Goal: Browse casually: Explore the website without a specific task or goal

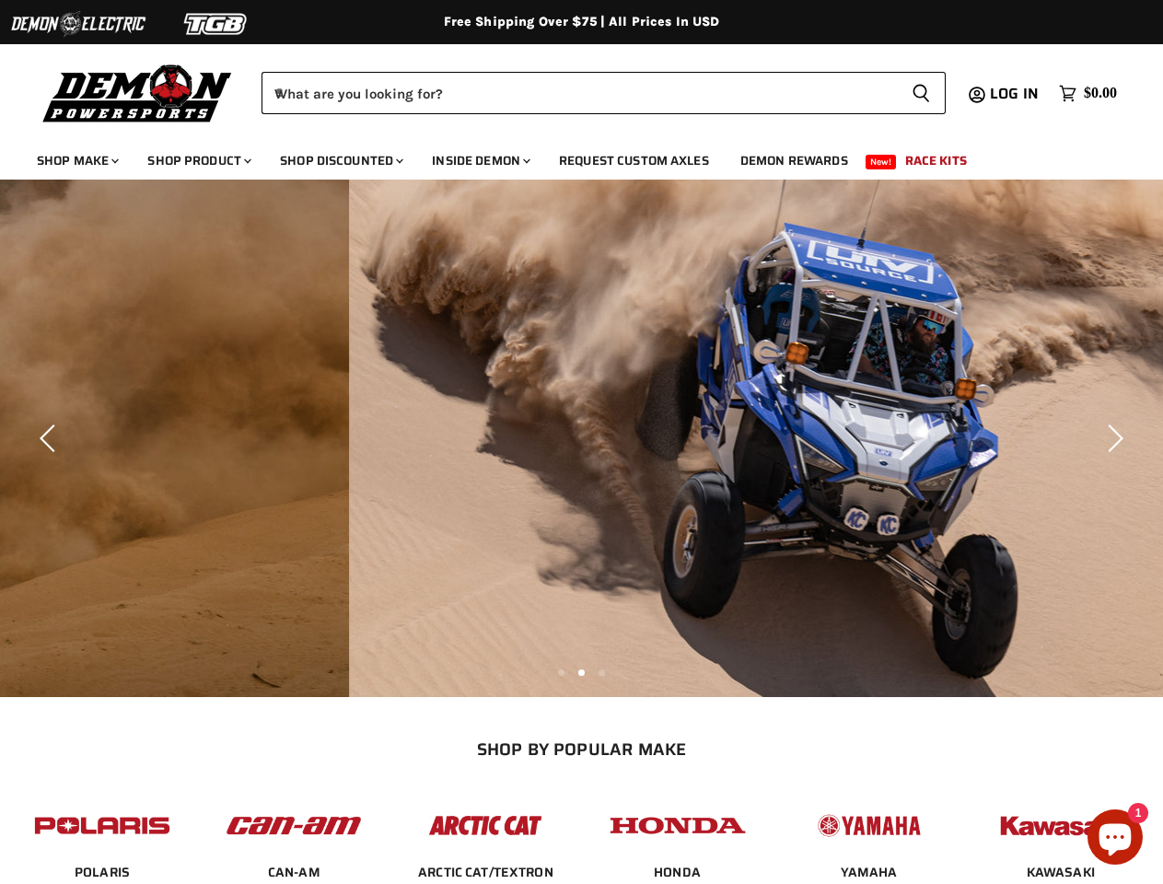
click at [581, 442] on img "Slide 1 of 3" at bounding box center [930, 438] width 1163 height 517
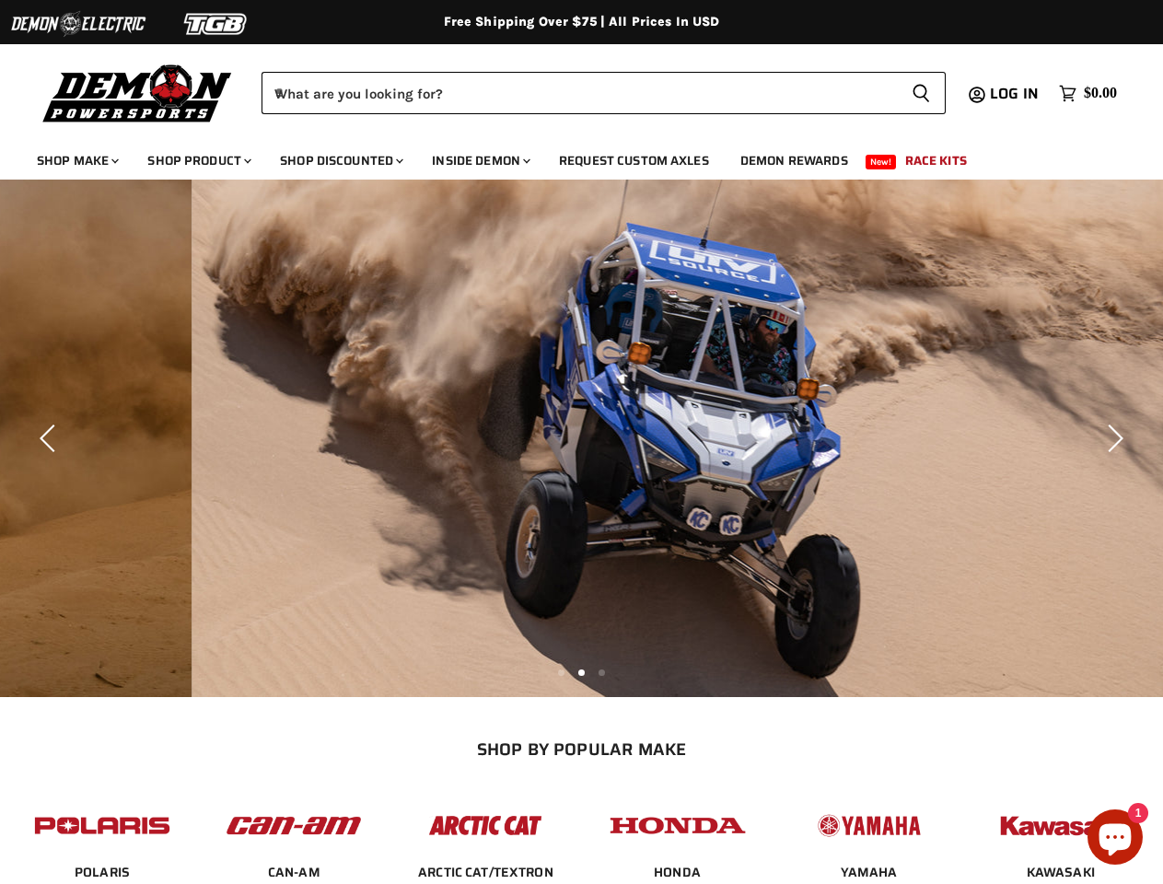
click at [78, 24] on img at bounding box center [78, 23] width 138 height 35
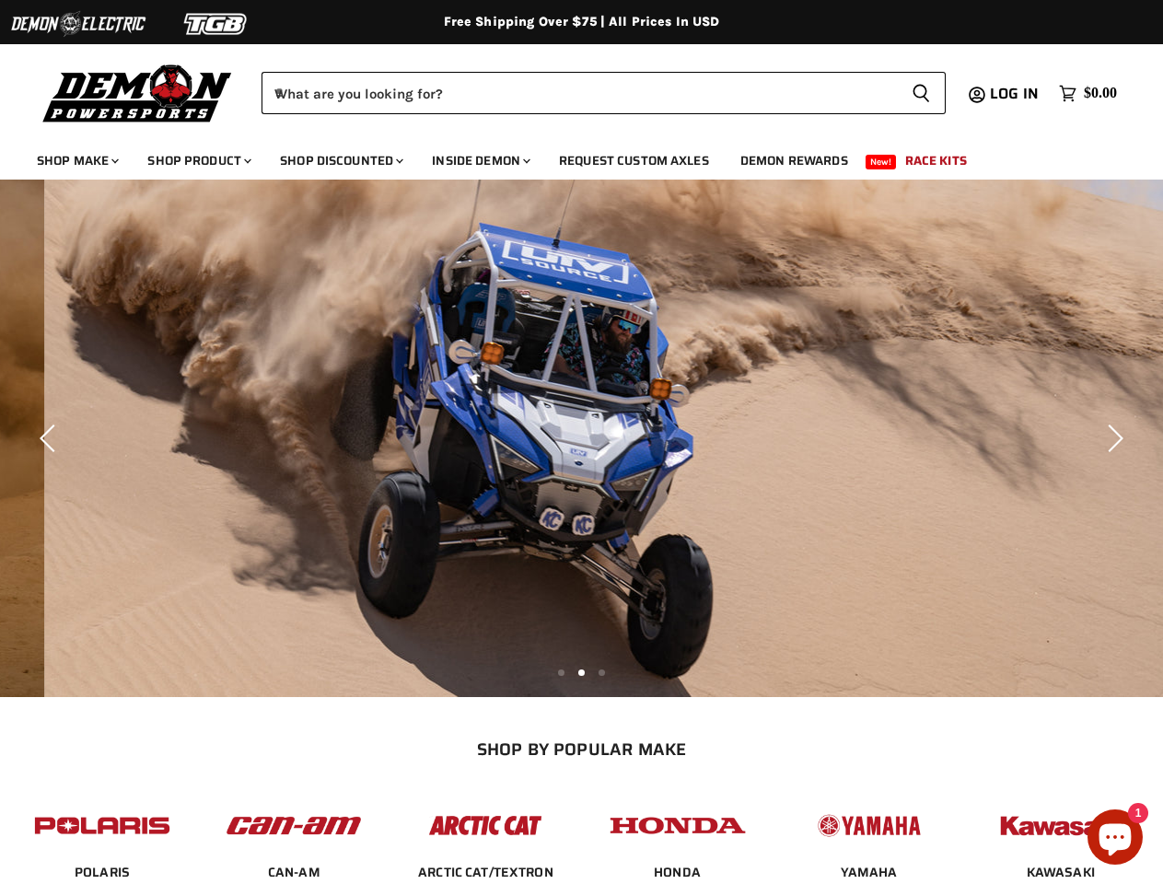
click at [216, 24] on img at bounding box center [216, 23] width 138 height 35
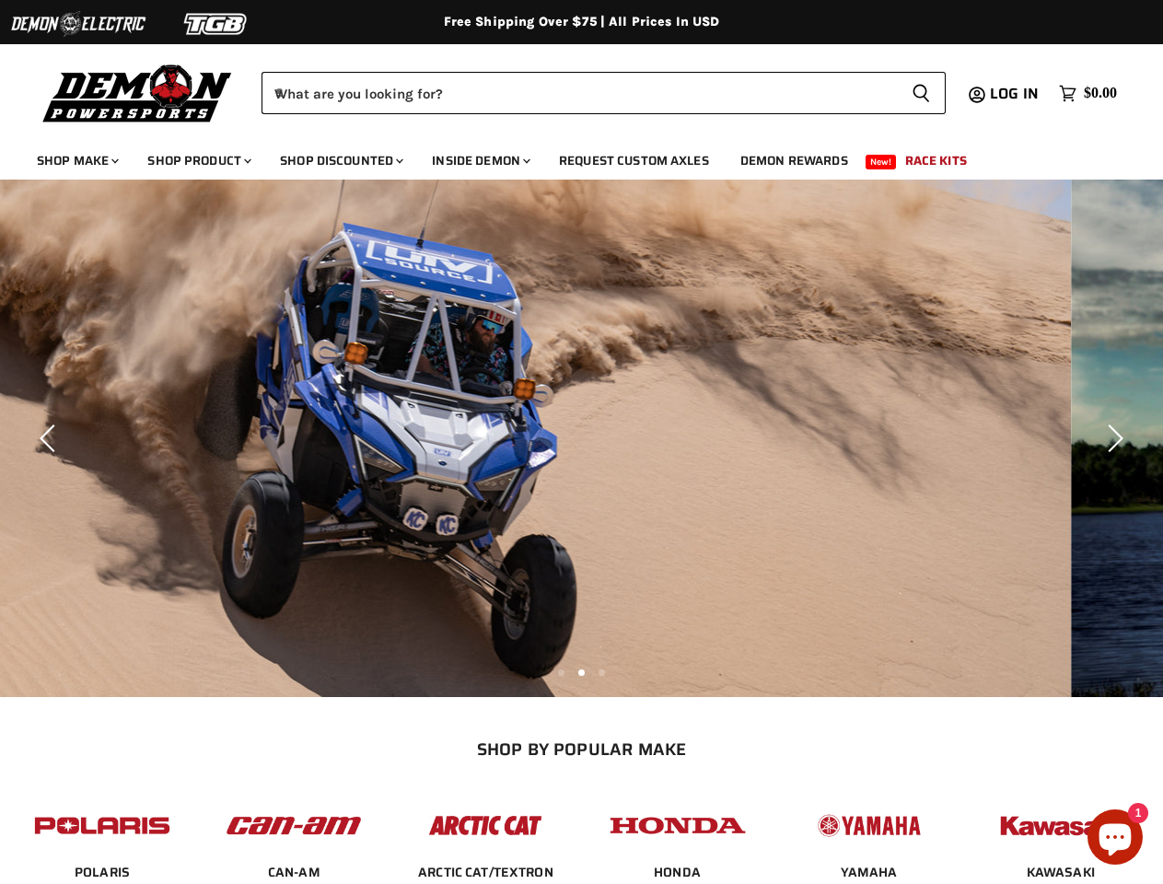
click at [0, 62] on div "Menu icon Translation missing: en.general.icons.icon_search_close icon Menu Dem…" at bounding box center [581, 87] width 1163 height 93
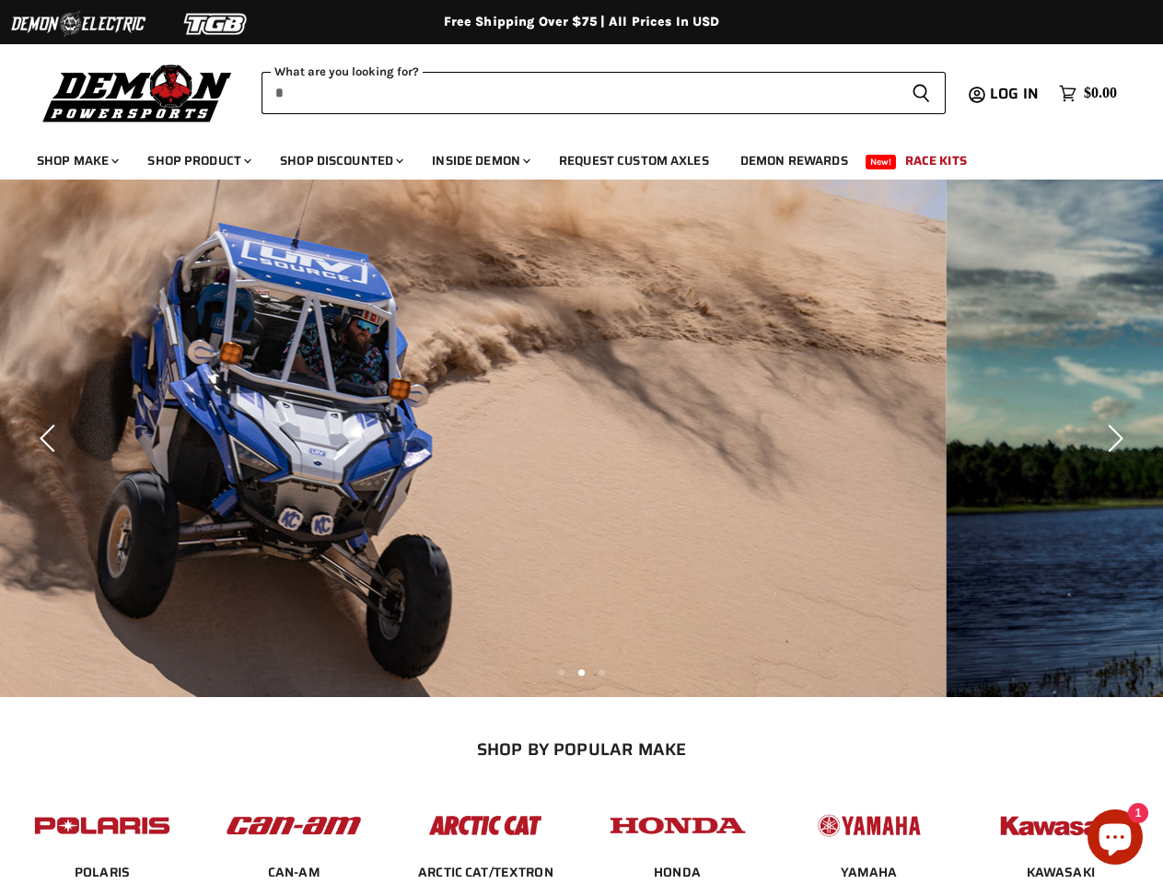
click at [579, 93] on input "When autocomplete results are available use up and down arrows to review and en…" at bounding box center [578, 93] width 635 height 42
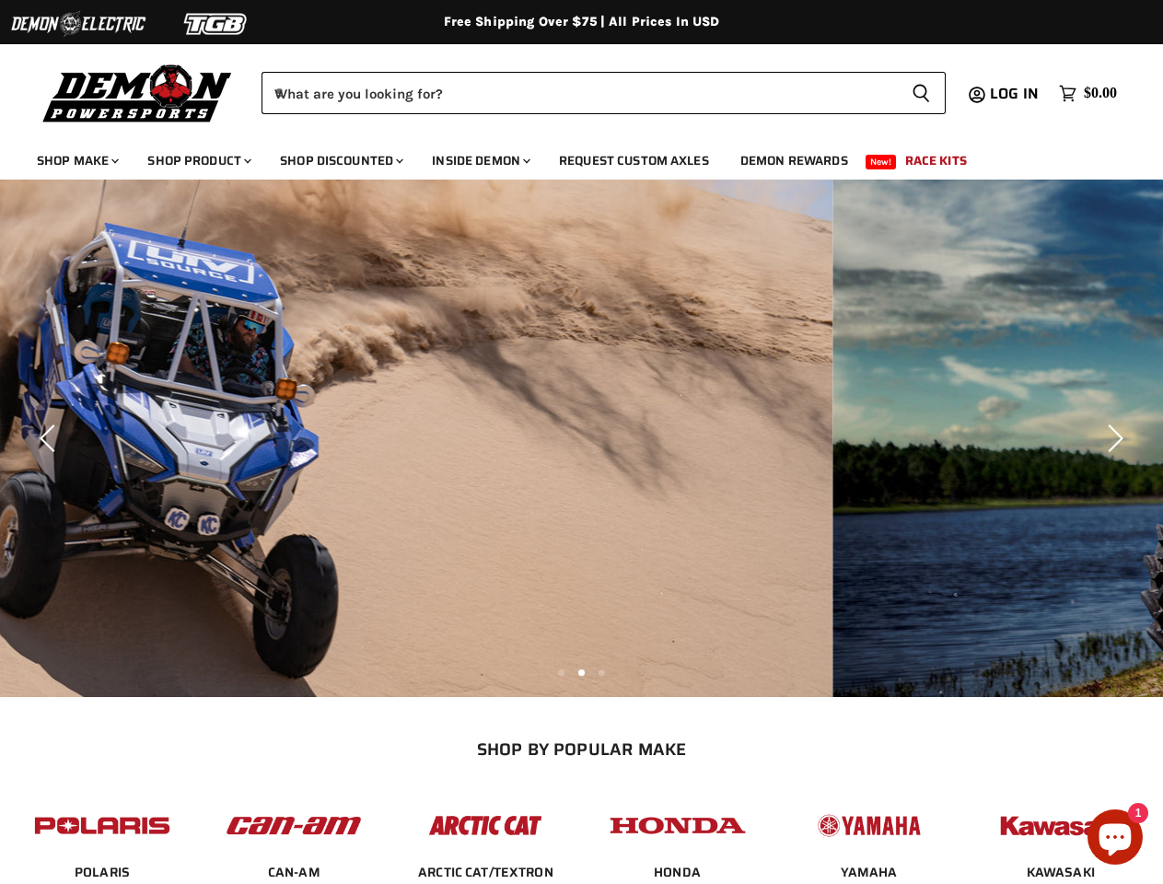
click at [921, 93] on icon "Search icon" at bounding box center [921, 93] width 18 height 21
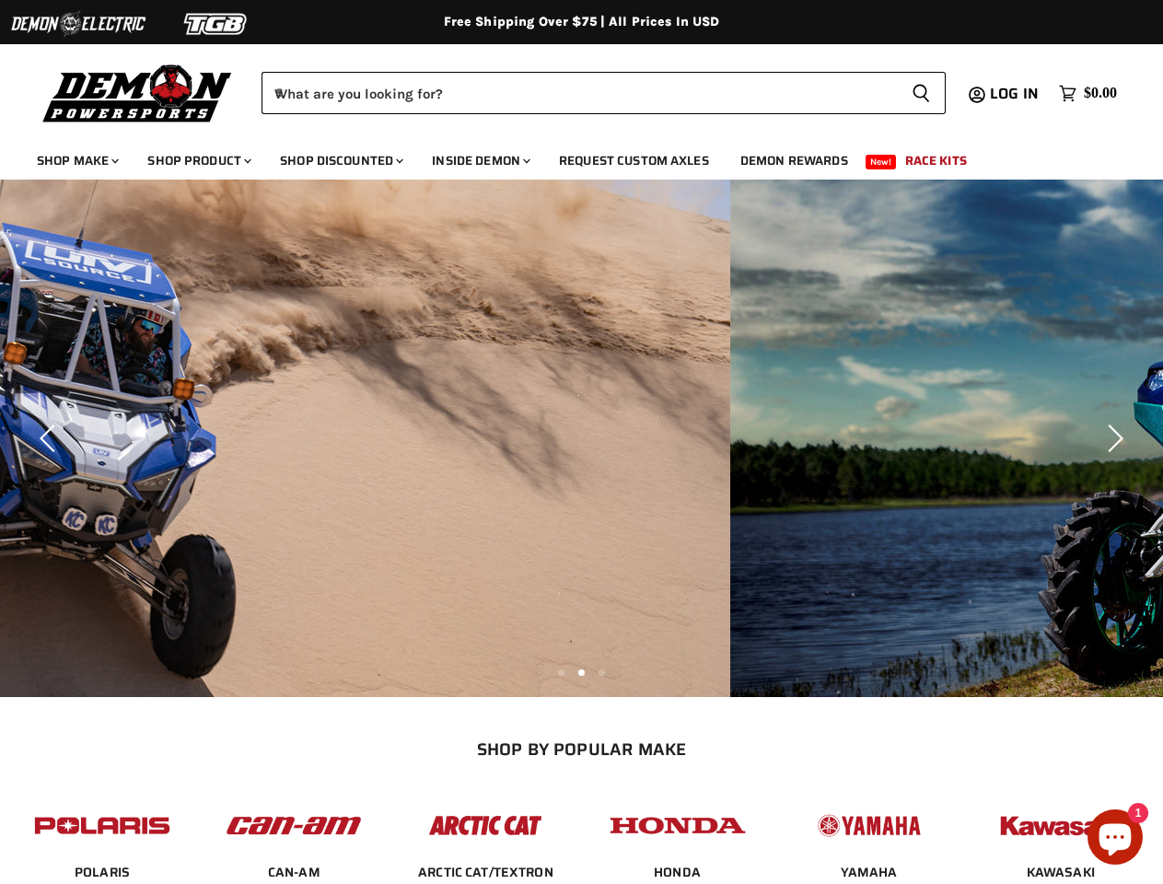
click at [581, 438] on img "Slide 1 of 3" at bounding box center [148, 438] width 1163 height 517
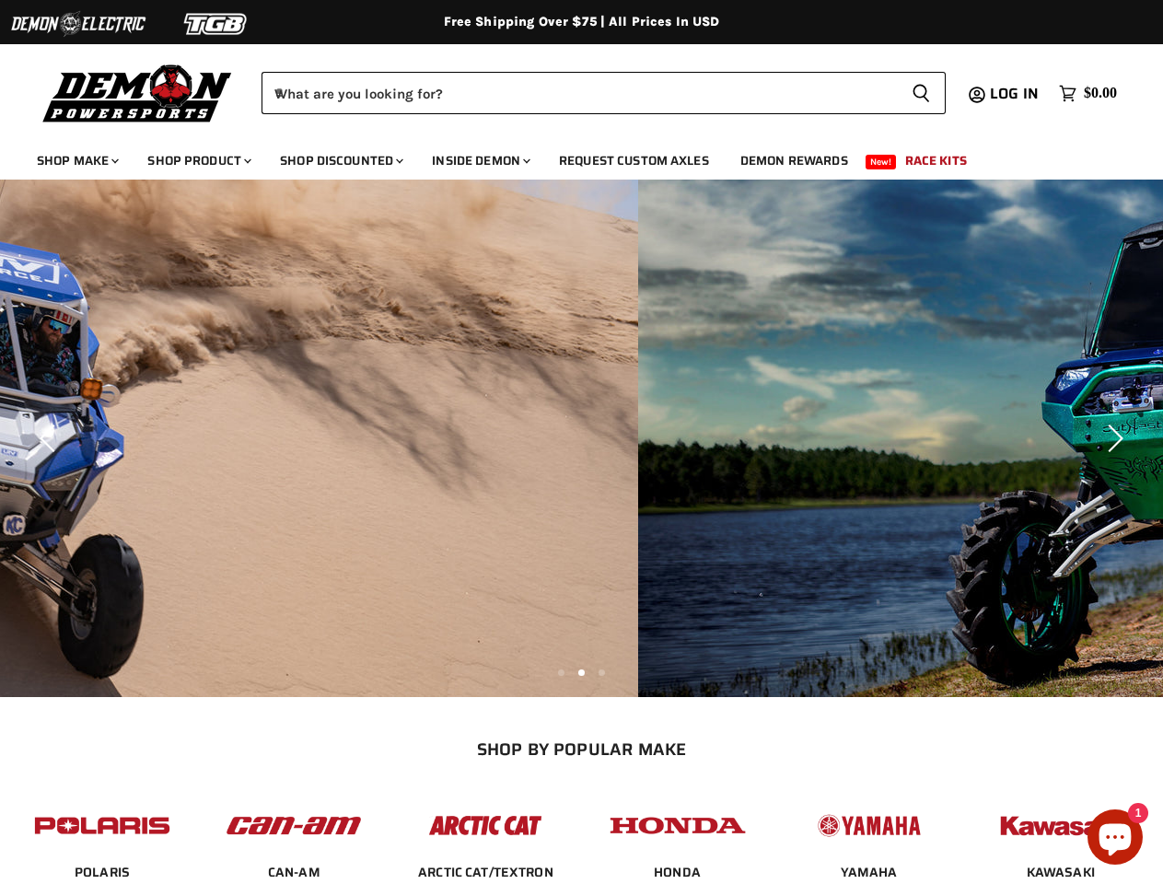
click at [51, 438] on icon "Previous" at bounding box center [51, 438] width 28 height 28
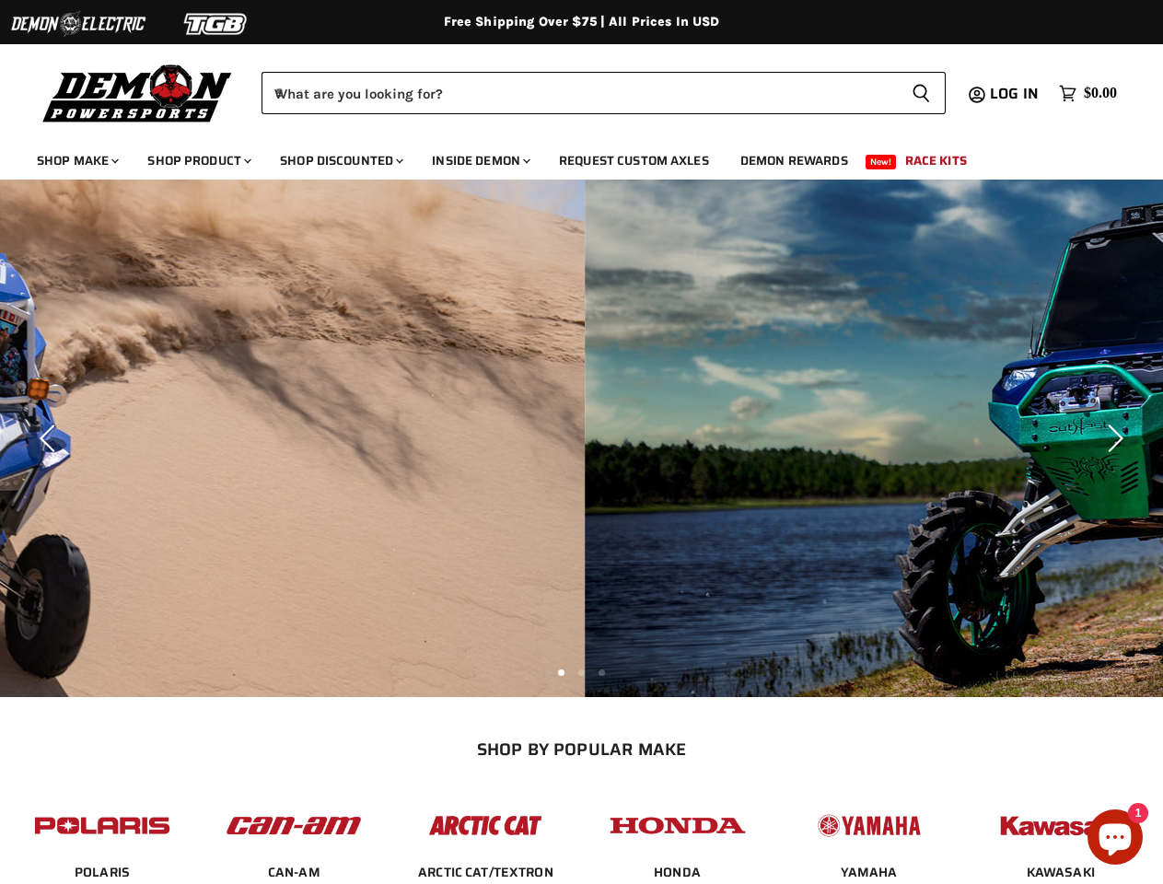
click at [1112, 438] on icon "Next" at bounding box center [1112, 438] width 28 height 28
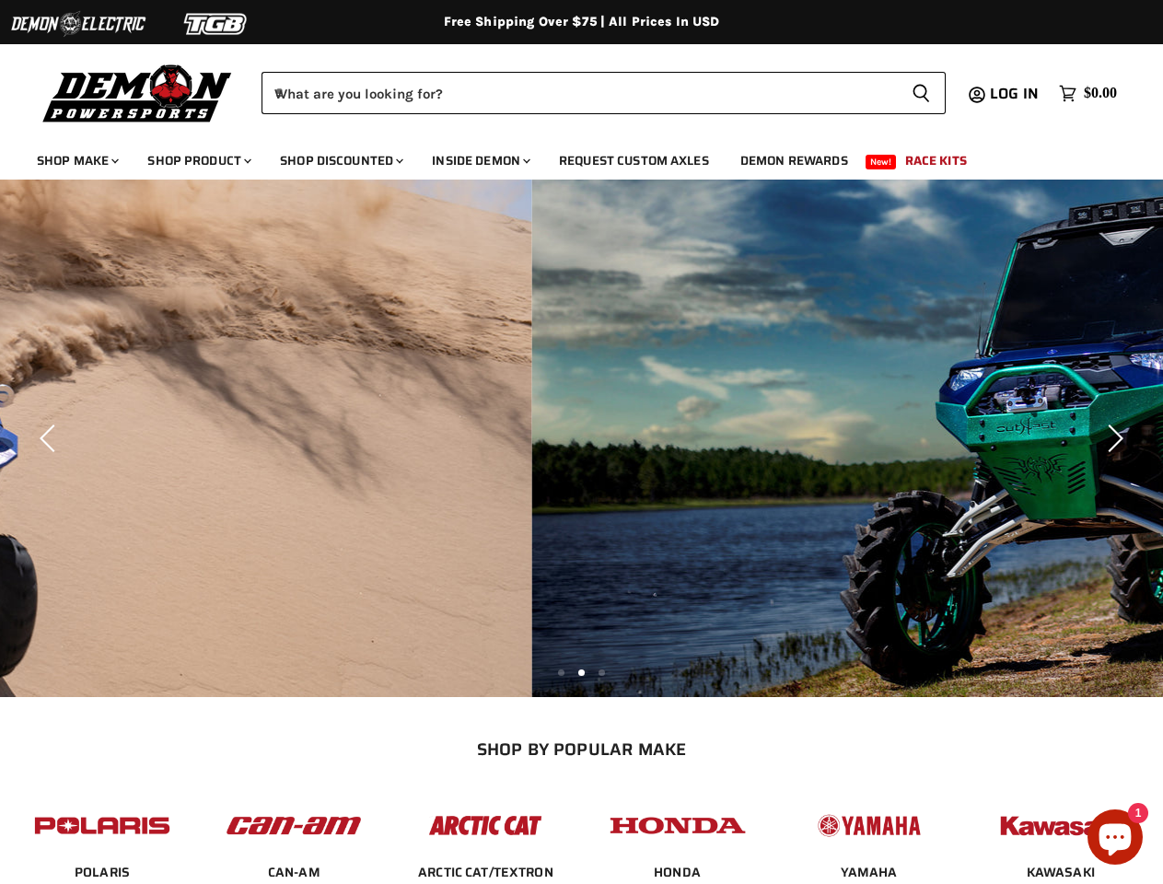
click at [581, 671] on li "Page dot 2" at bounding box center [581, 672] width 6 height 6
